Goal: Navigation & Orientation: Find specific page/section

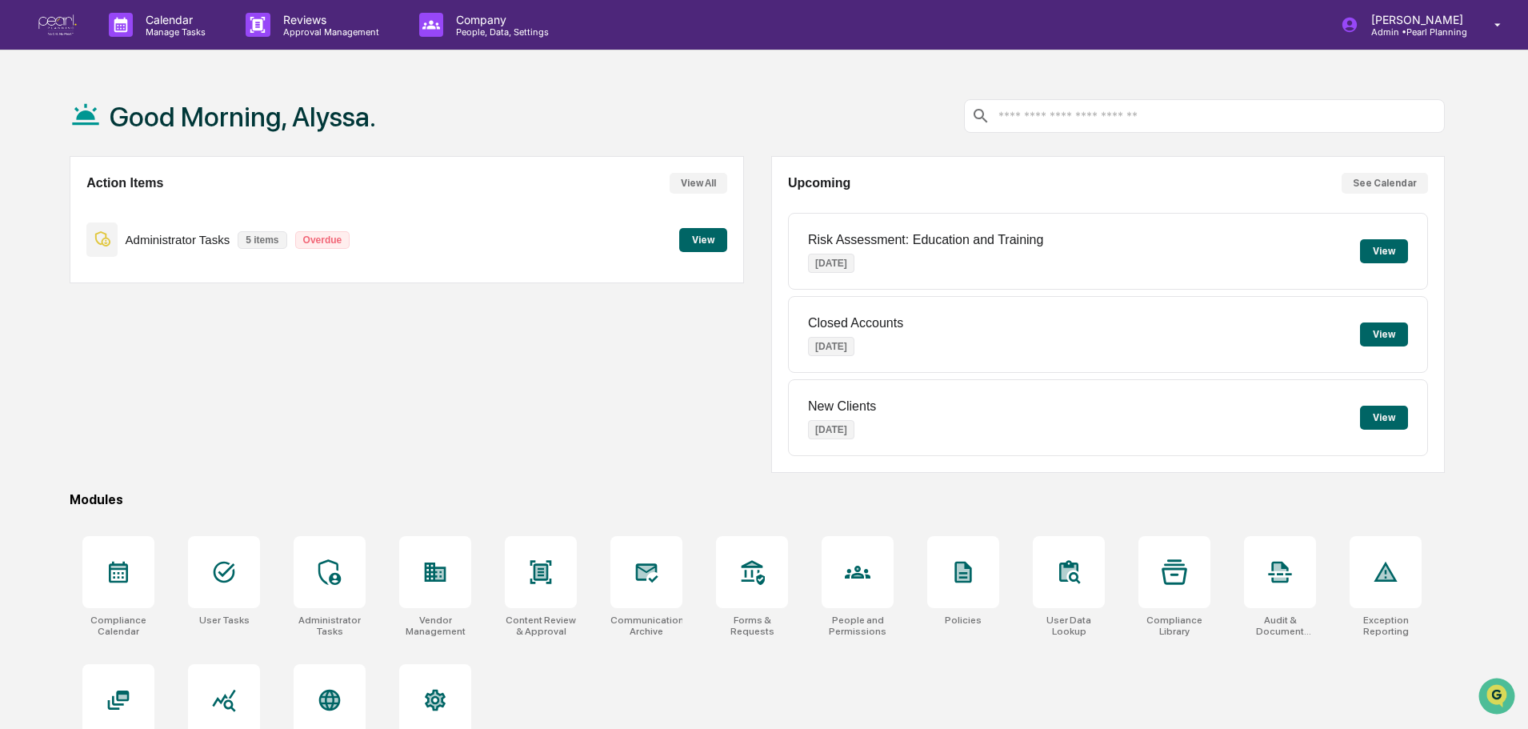
click at [704, 237] on button "View" at bounding box center [703, 240] width 48 height 24
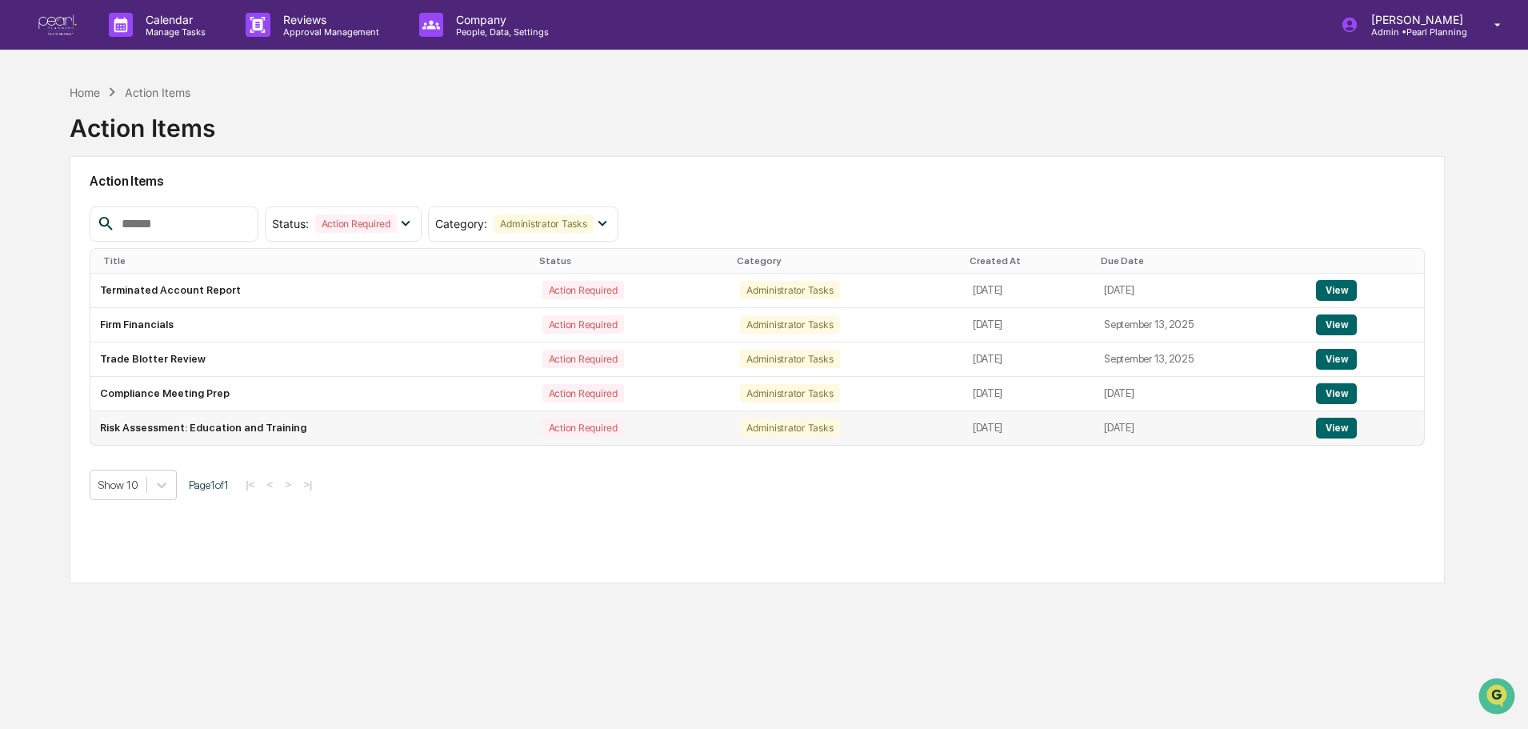
click at [1332, 429] on button "View" at bounding box center [1336, 428] width 41 height 21
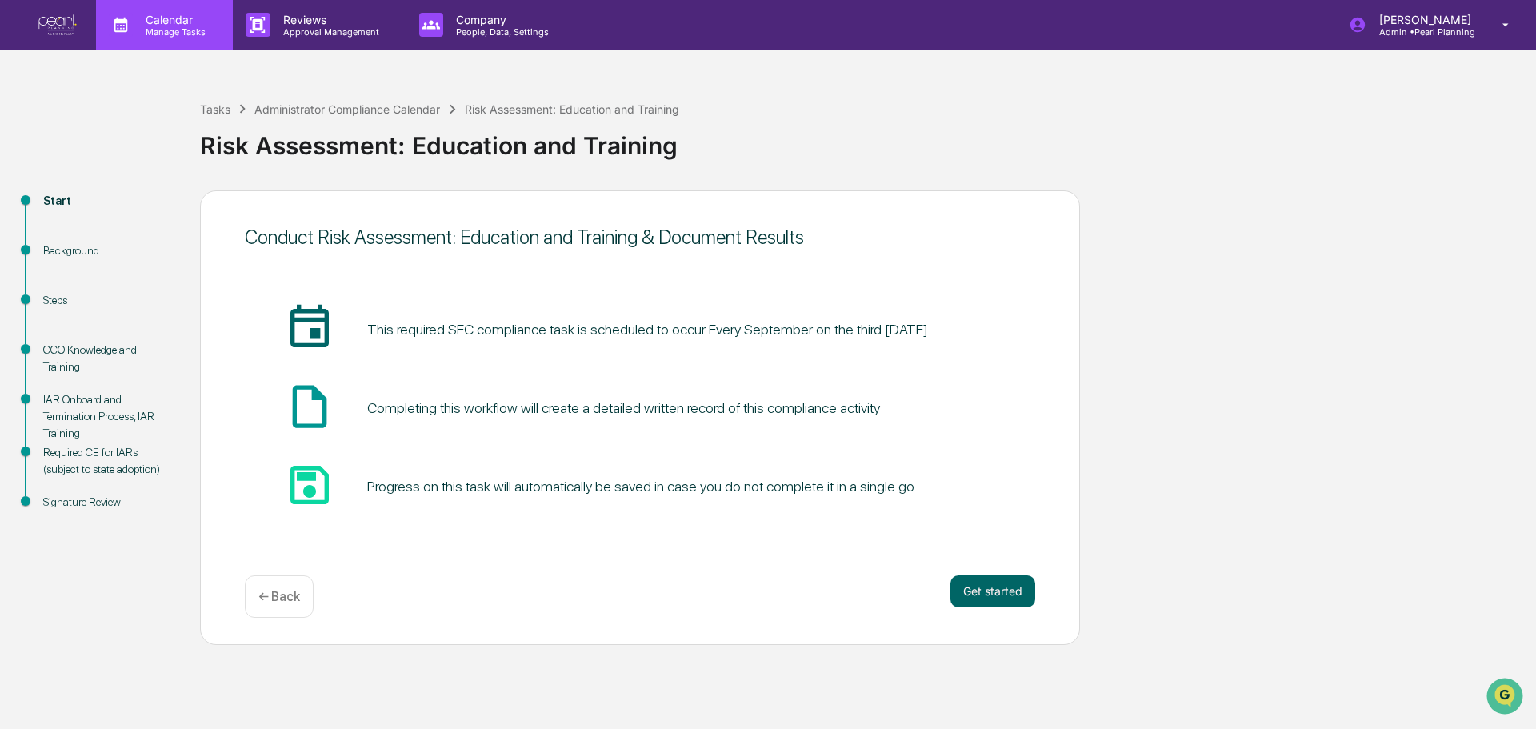
click at [170, 24] on p "Calendar" at bounding box center [173, 20] width 81 height 14
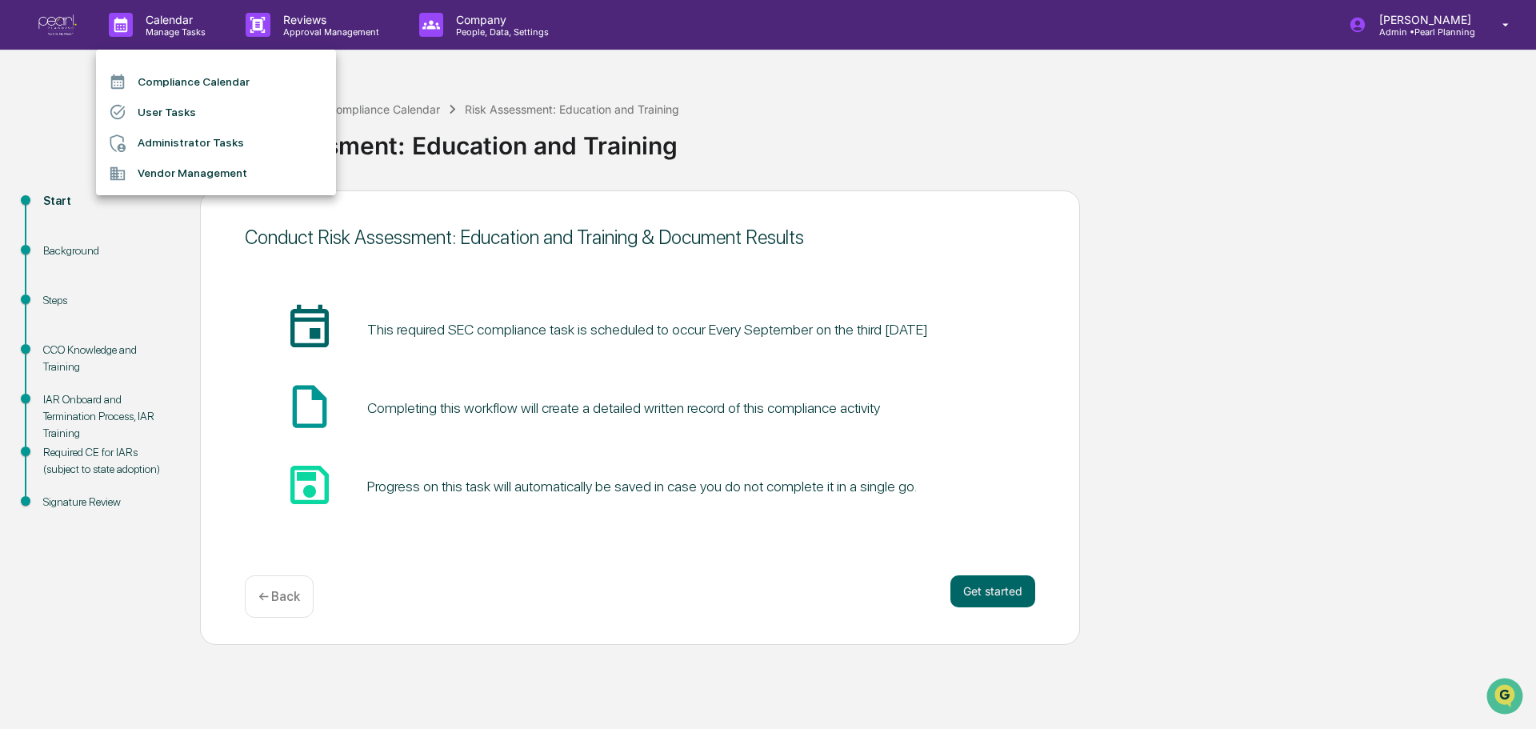
click at [154, 87] on li "Compliance Calendar" at bounding box center [216, 81] width 240 height 30
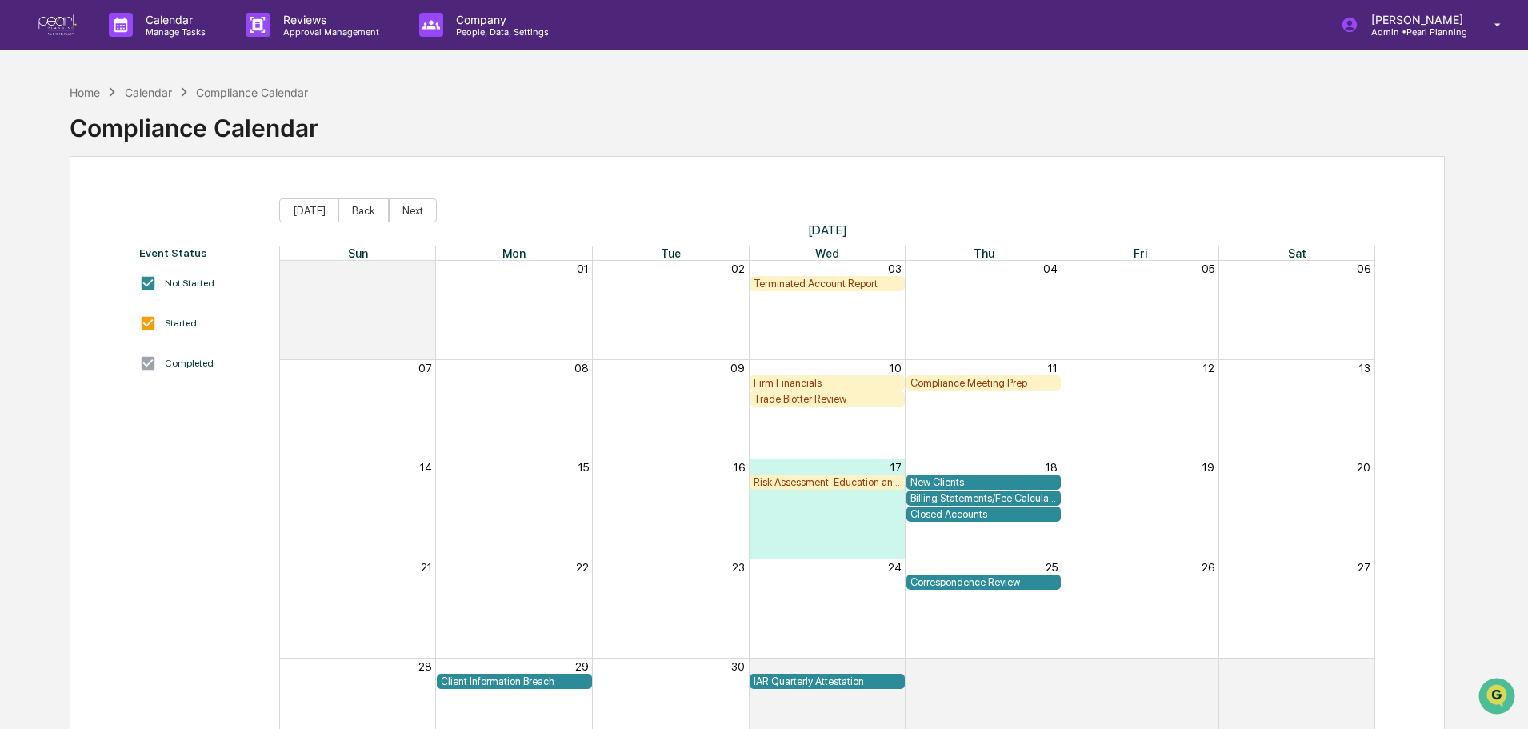
click at [70, 23] on img at bounding box center [57, 25] width 38 height 22
